Goal: Task Accomplishment & Management: Use online tool/utility

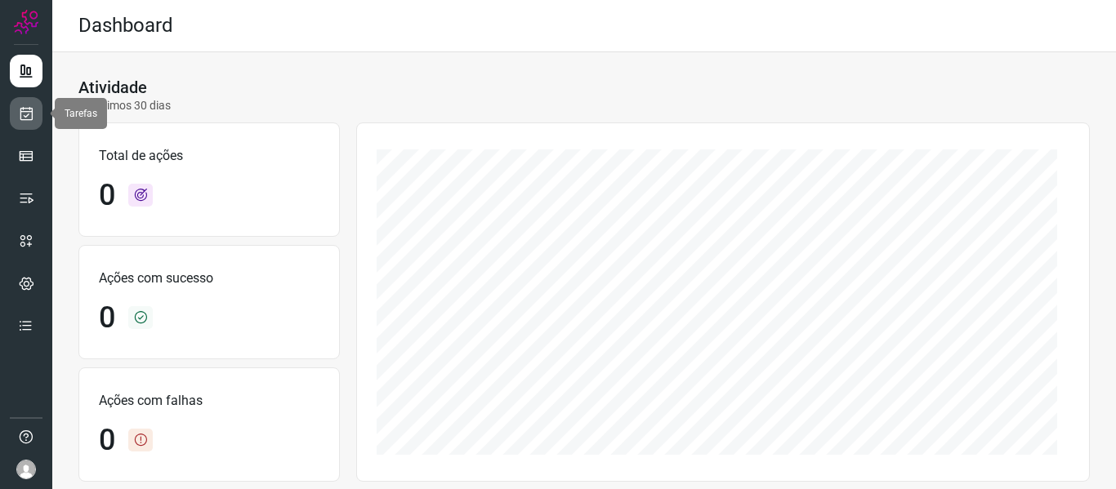
click at [28, 114] on icon at bounding box center [26, 113] width 17 height 16
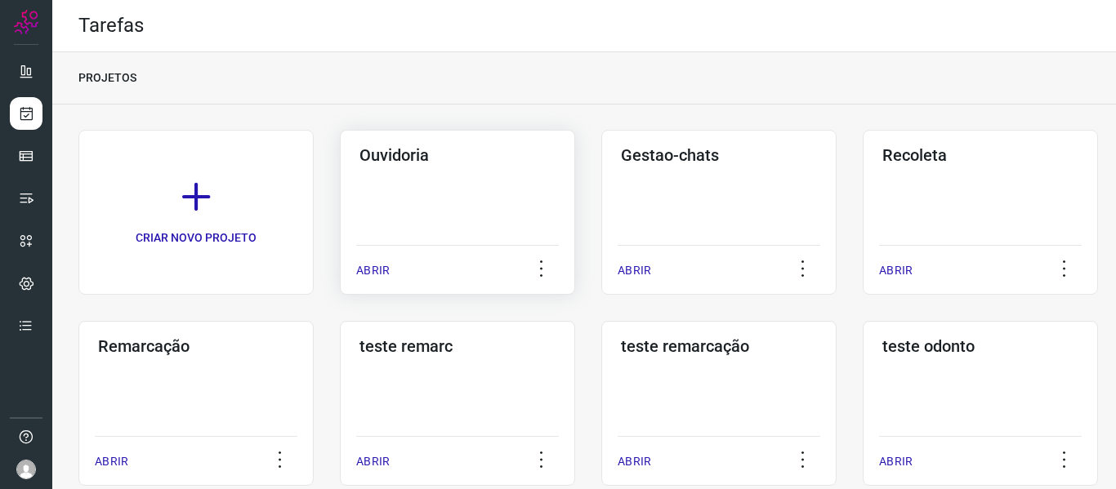
click at [370, 271] on p "ABRIR" at bounding box center [372, 270] width 33 height 17
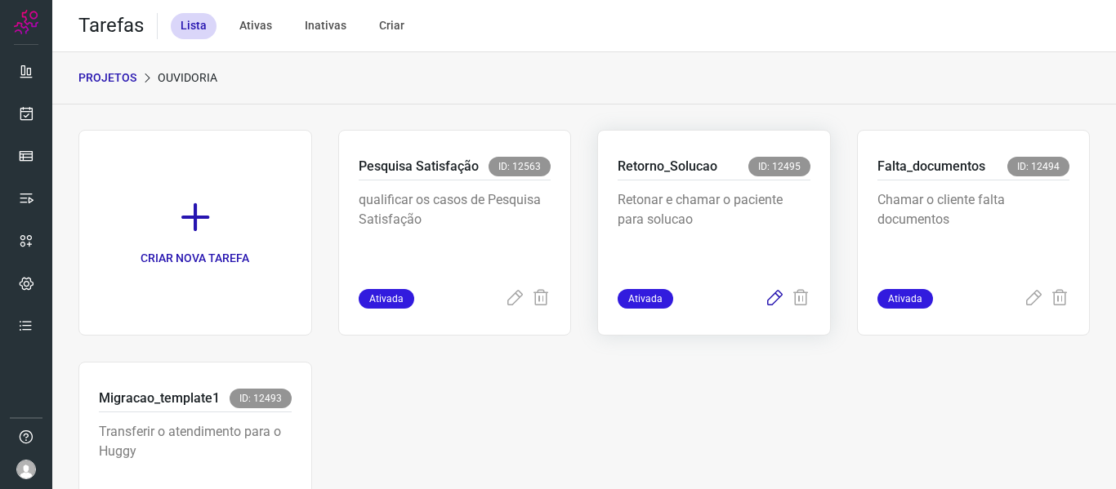
click at [770, 300] on icon at bounding box center [775, 299] width 20 height 20
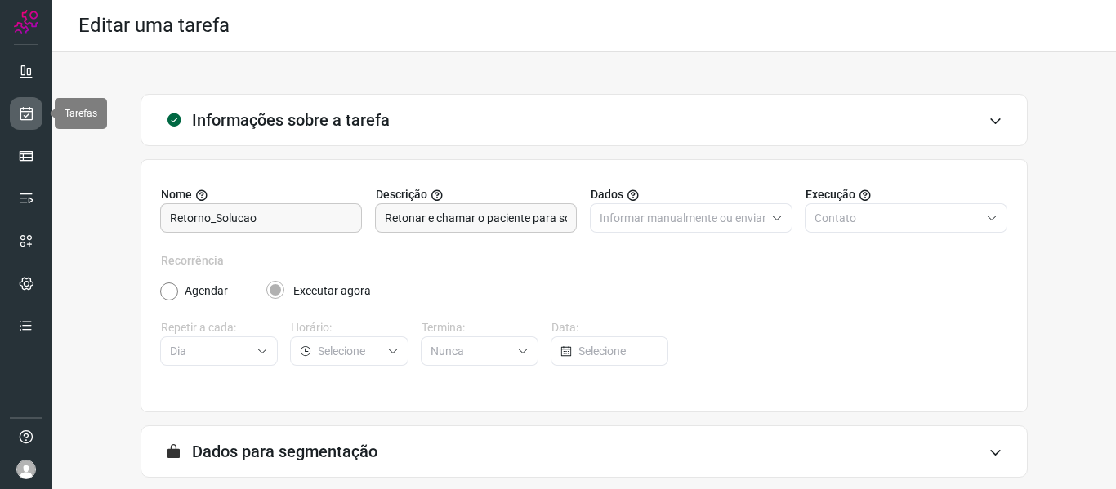
click at [11, 118] on link at bounding box center [26, 113] width 33 height 33
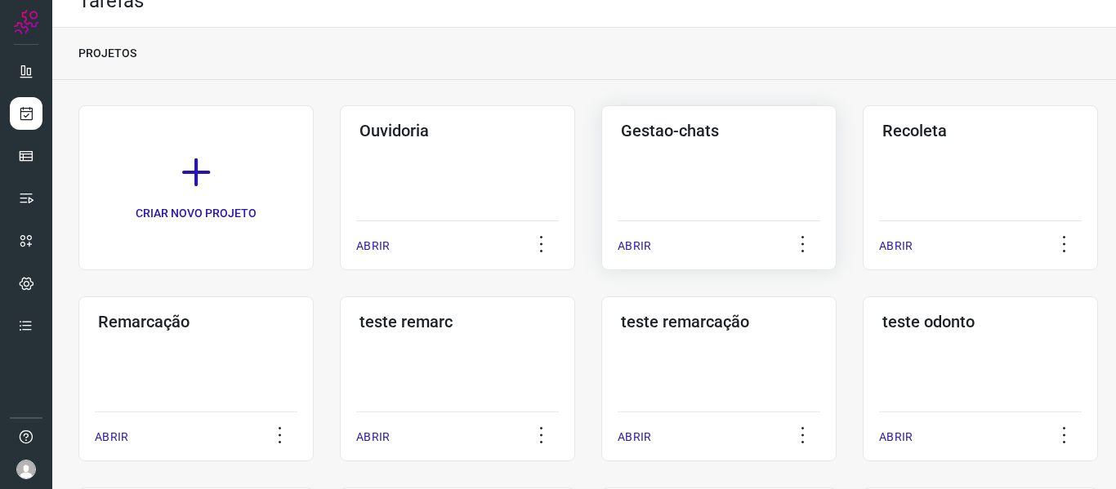
scroll to position [38, 0]
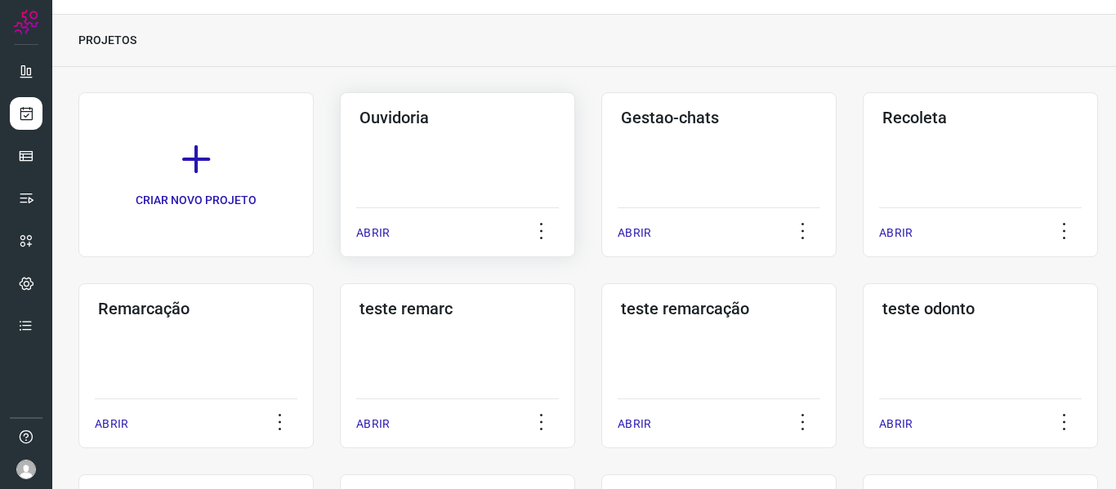
click at [377, 229] on p "ABRIR" at bounding box center [372, 233] width 33 height 17
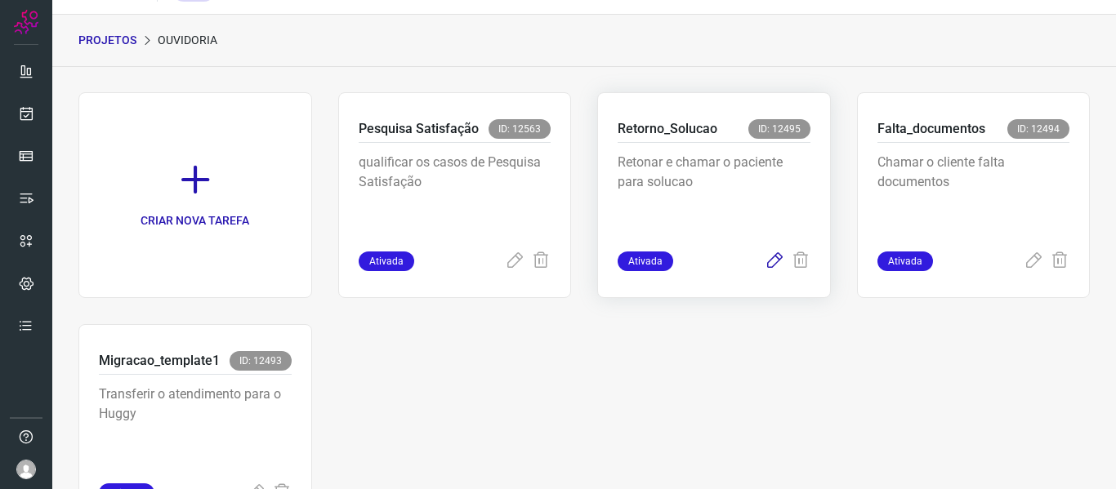
click at [765, 262] on icon at bounding box center [775, 262] width 20 height 20
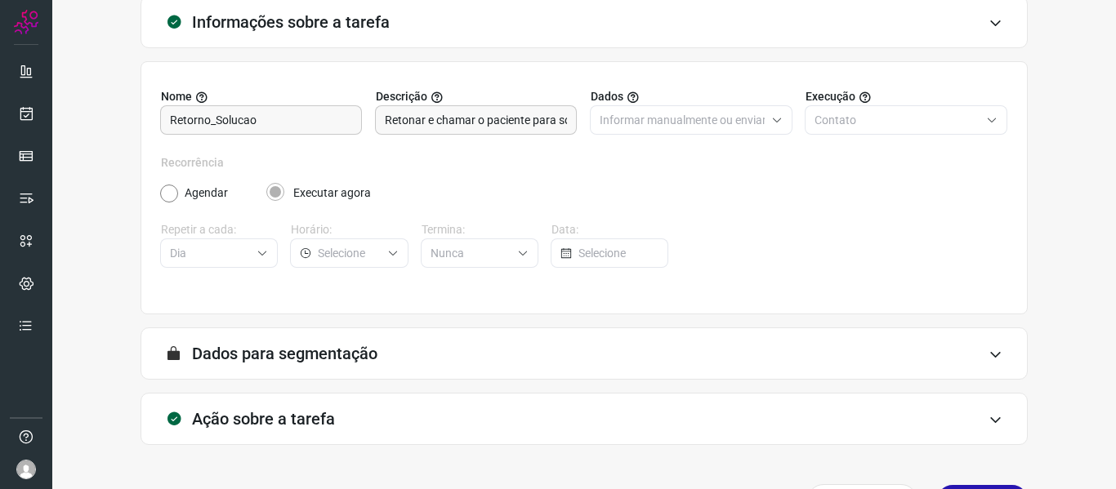
scroll to position [149, 0]
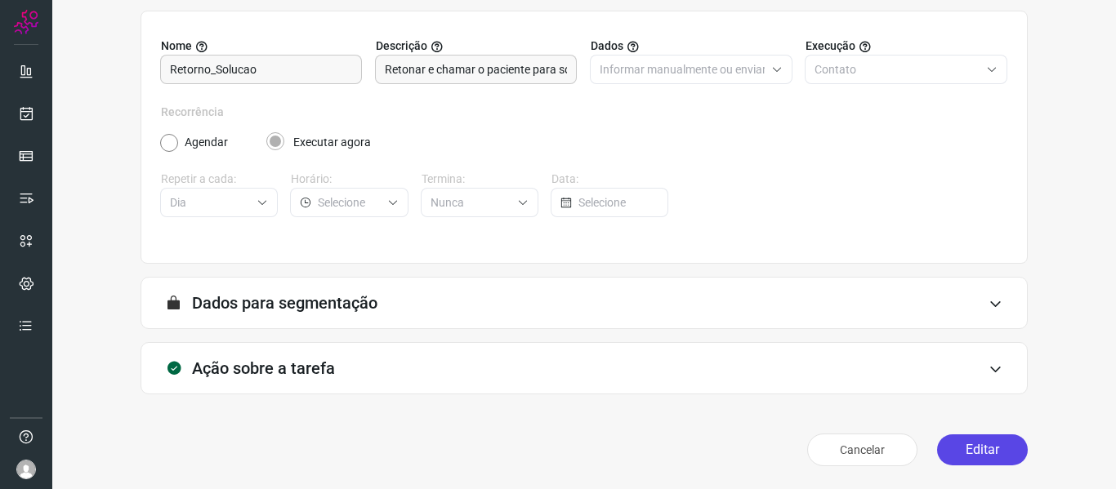
click at [966, 456] on button "Editar" at bounding box center [982, 450] width 91 height 31
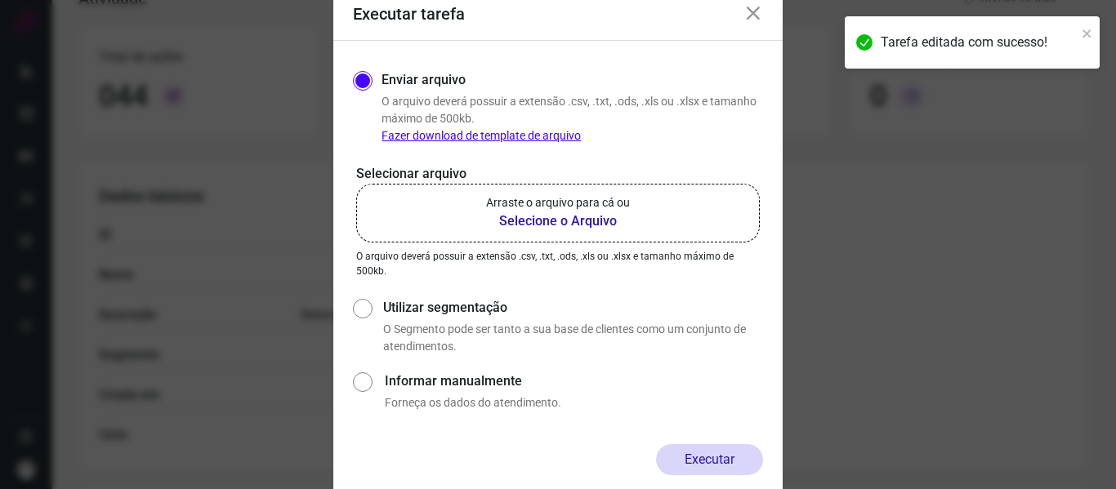
click at [600, 191] on label "Arraste o arquivo para cá ou Selecione o Arquivo" at bounding box center [558, 213] width 404 height 59
click at [0, 0] on input "Arraste o arquivo para cá ou Selecione o Arquivo" at bounding box center [0, 0] width 0 height 0
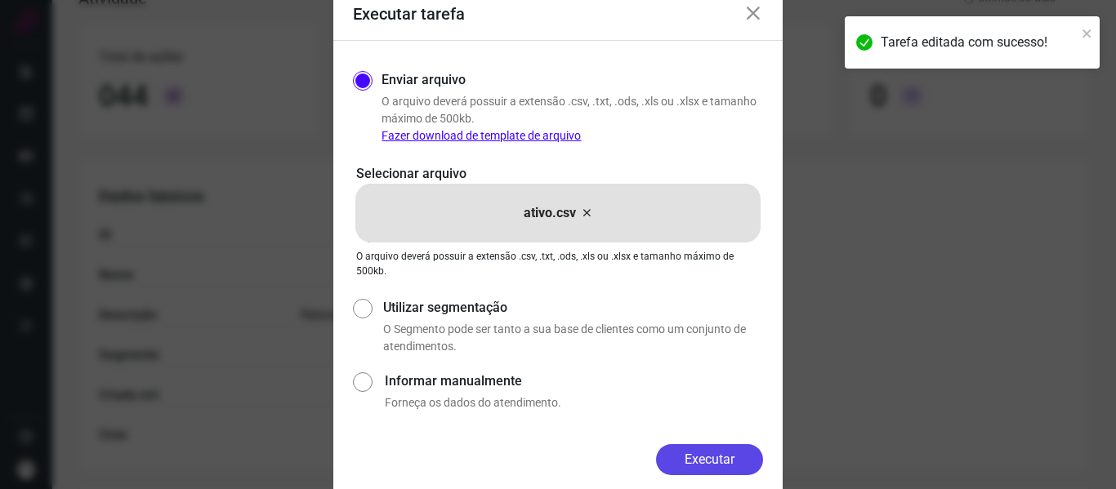
click at [734, 462] on button "Executar" at bounding box center [709, 459] width 107 height 31
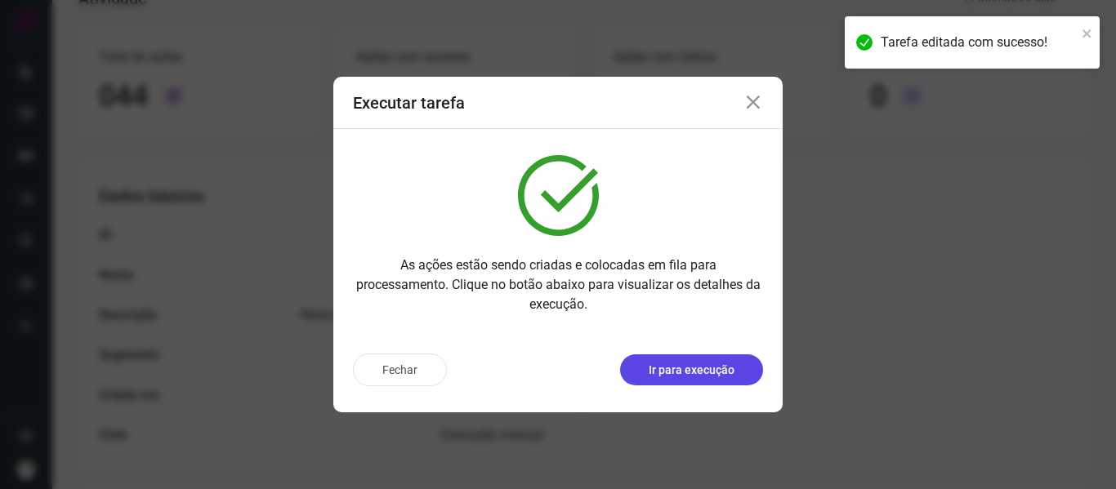
click at [716, 371] on p "Ir para execução" at bounding box center [692, 370] width 86 height 17
